Goal: Task Accomplishment & Management: Use online tool/utility

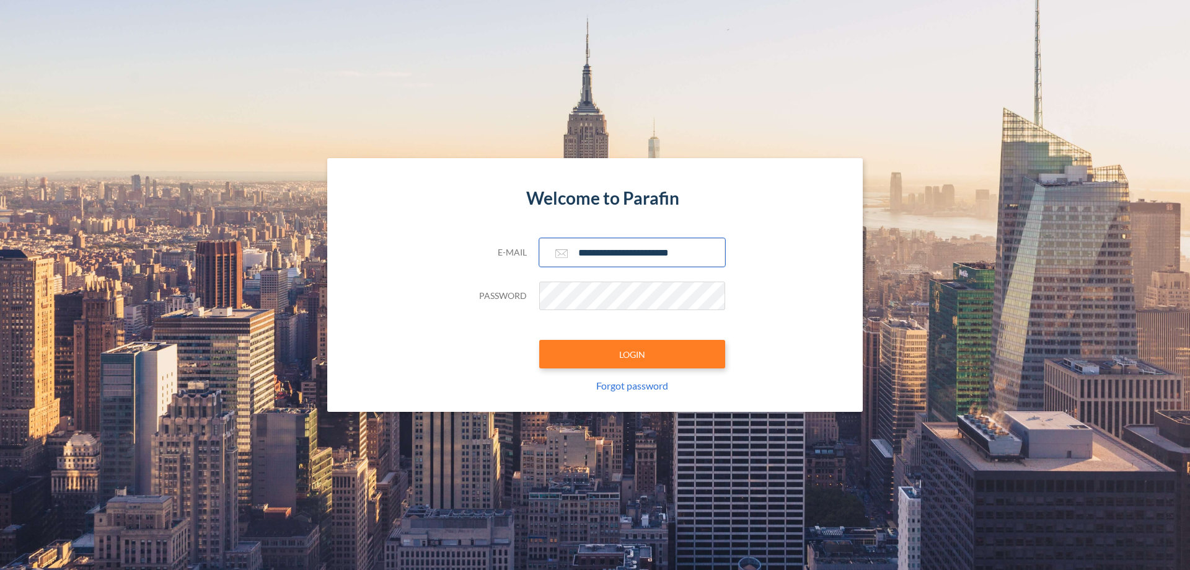
type input "**********"
click at [632, 354] on button "LOGIN" at bounding box center [632, 354] width 186 height 29
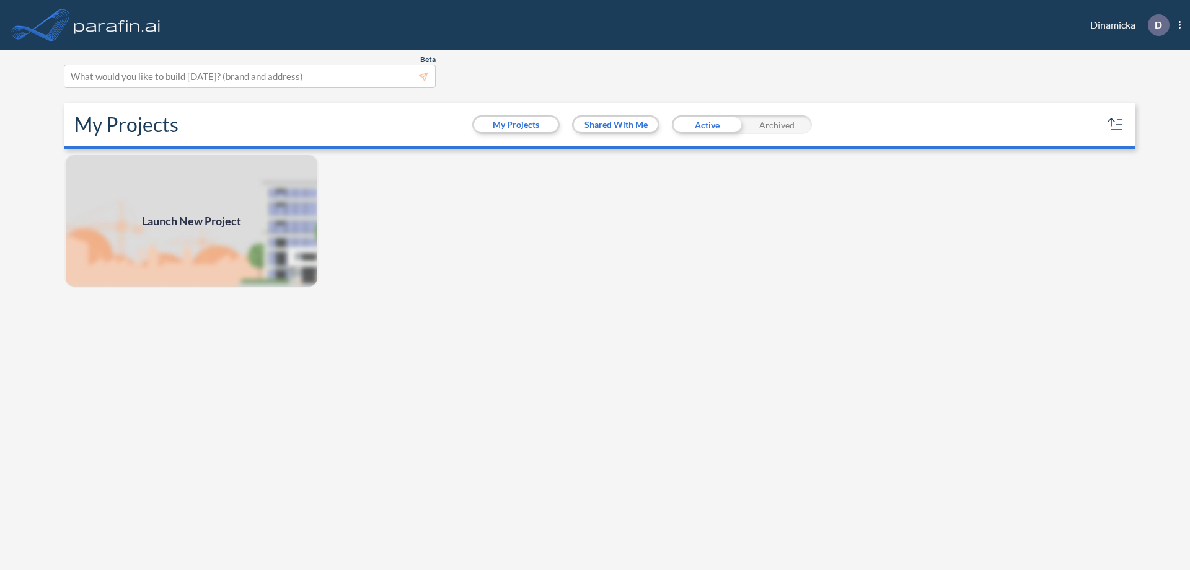
scroll to position [3, 0]
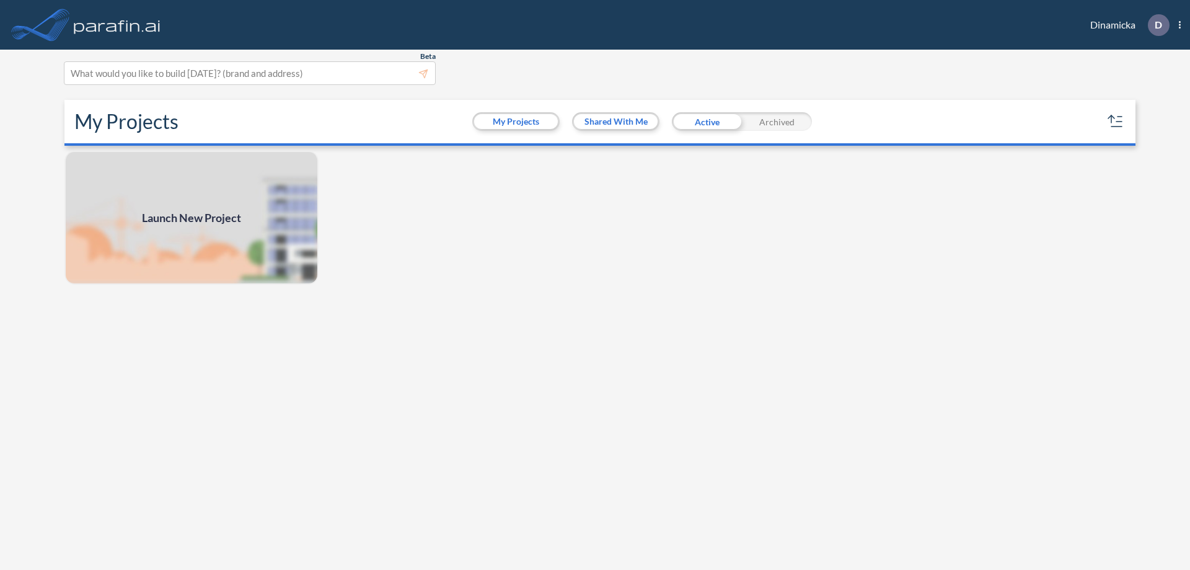
click at [192, 218] on span "Launch New Project" at bounding box center [191, 218] width 99 height 17
